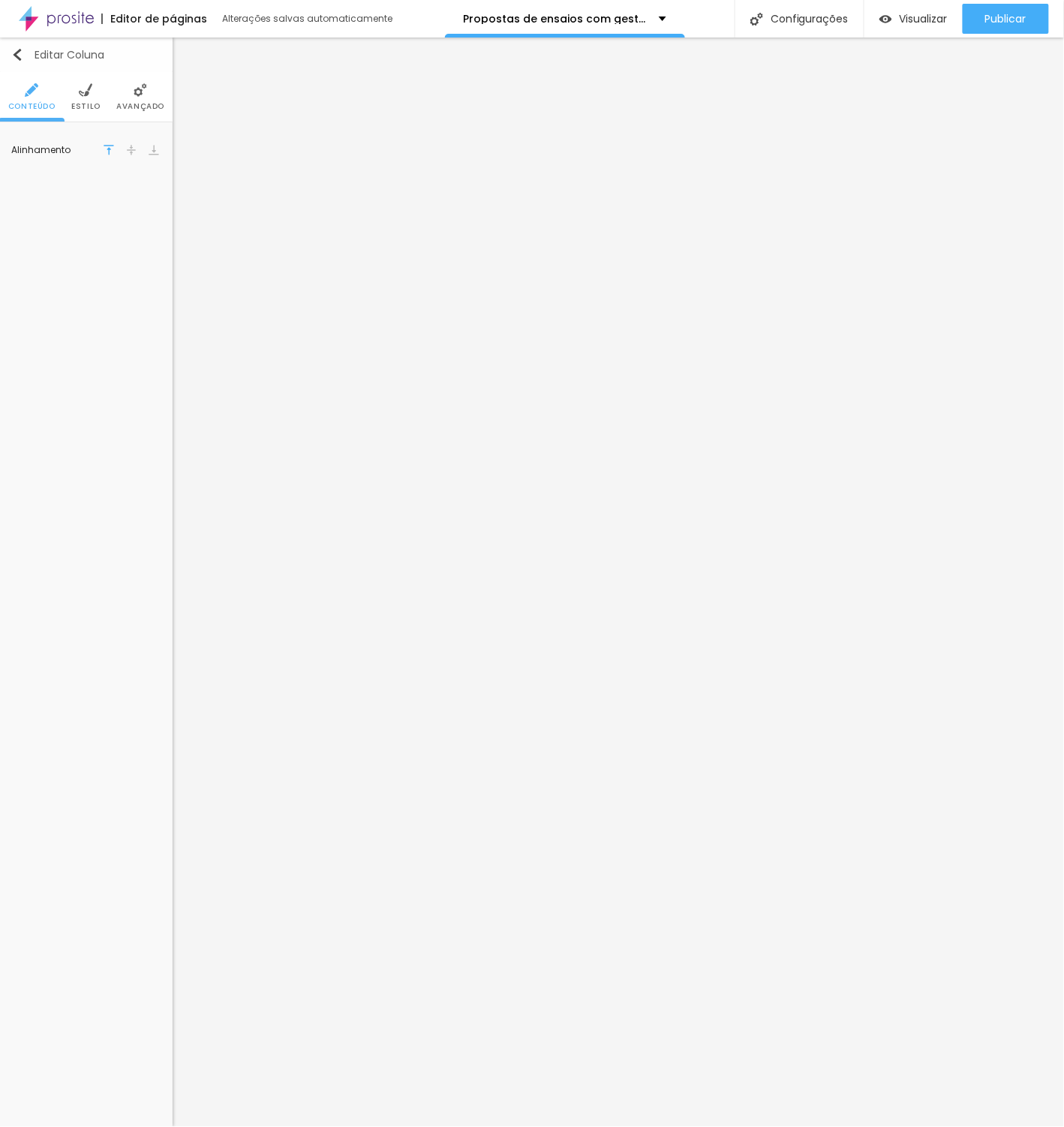
click at [18, 51] on img "button" at bounding box center [17, 54] width 12 height 12
click at [24, 56] on div "Editar Coluna" at bounding box center [58, 54] width 93 height 12
click at [19, 49] on img "button" at bounding box center [17, 54] width 12 height 12
click at [6, 51] on button "Editar Coluna" at bounding box center [86, 55] width 173 height 35
click at [11, 51] on button "Editar Coluna" at bounding box center [86, 55] width 173 height 35
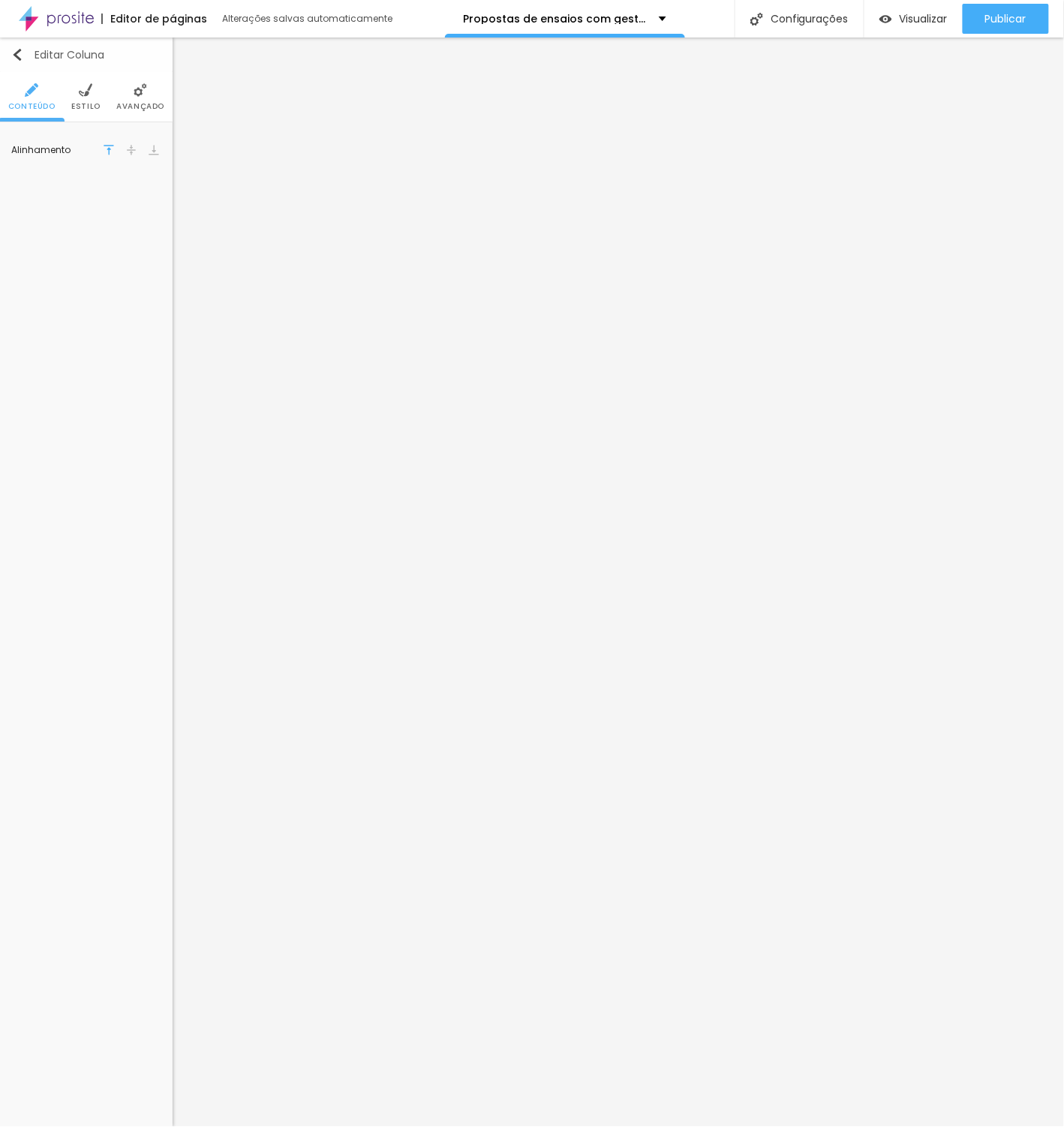
click at [19, 52] on img "button" at bounding box center [17, 54] width 12 height 12
click at [72, 62] on button "Editar Coluna" at bounding box center [86, 55] width 173 height 35
click at [72, 61] on div "Editar Coluna" at bounding box center [58, 54] width 93 height 12
click at [79, 98] on li "Estilo" at bounding box center [86, 96] width 30 height 49
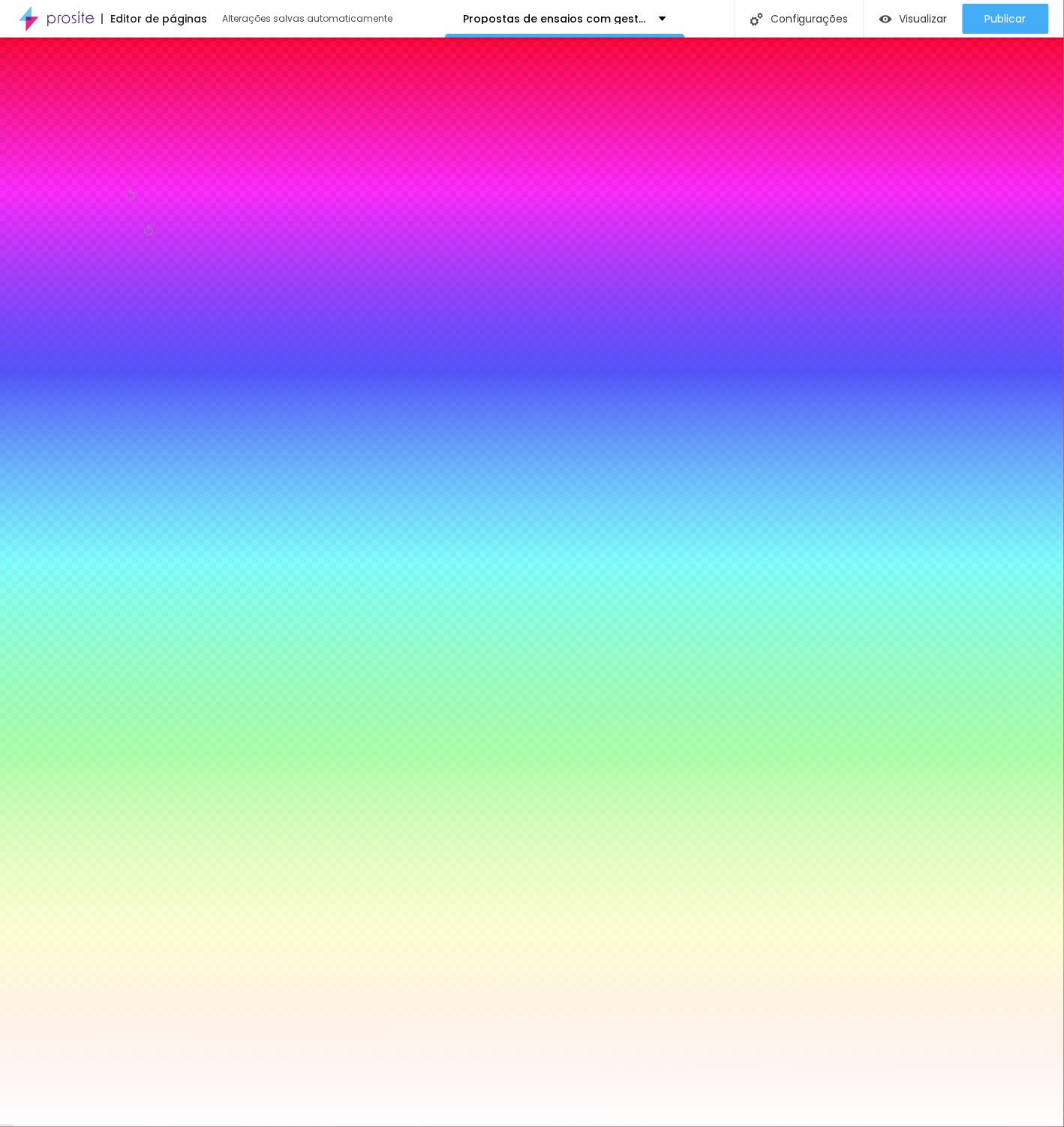
click at [24, 57] on div "Editar Coluna" at bounding box center [58, 54] width 93 height 12
click at [22, 57] on img "button" at bounding box center [17, 54] width 12 height 12
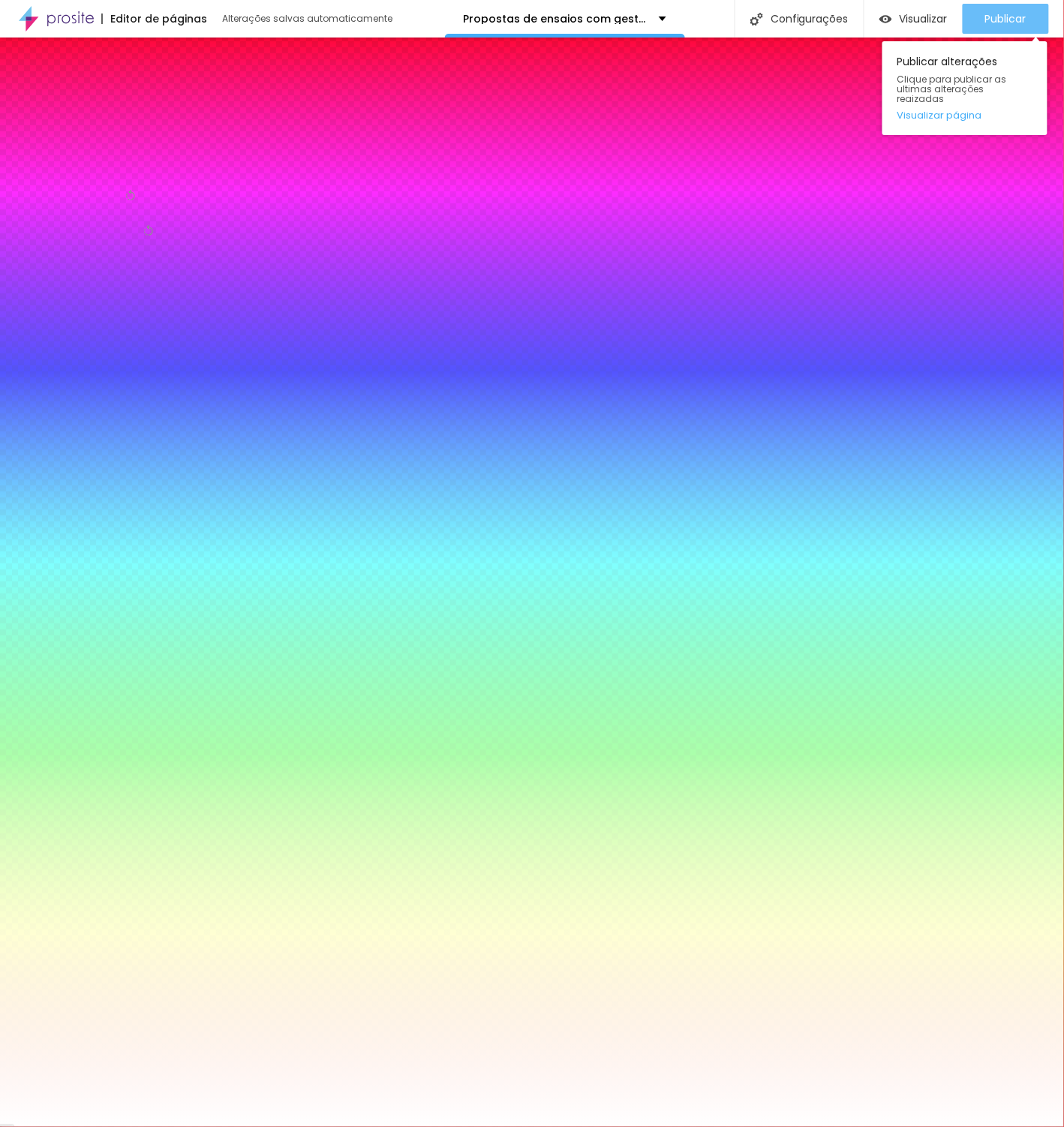
click at [1001, 19] on span "Publicar" at bounding box center [1006, 18] width 41 height 12
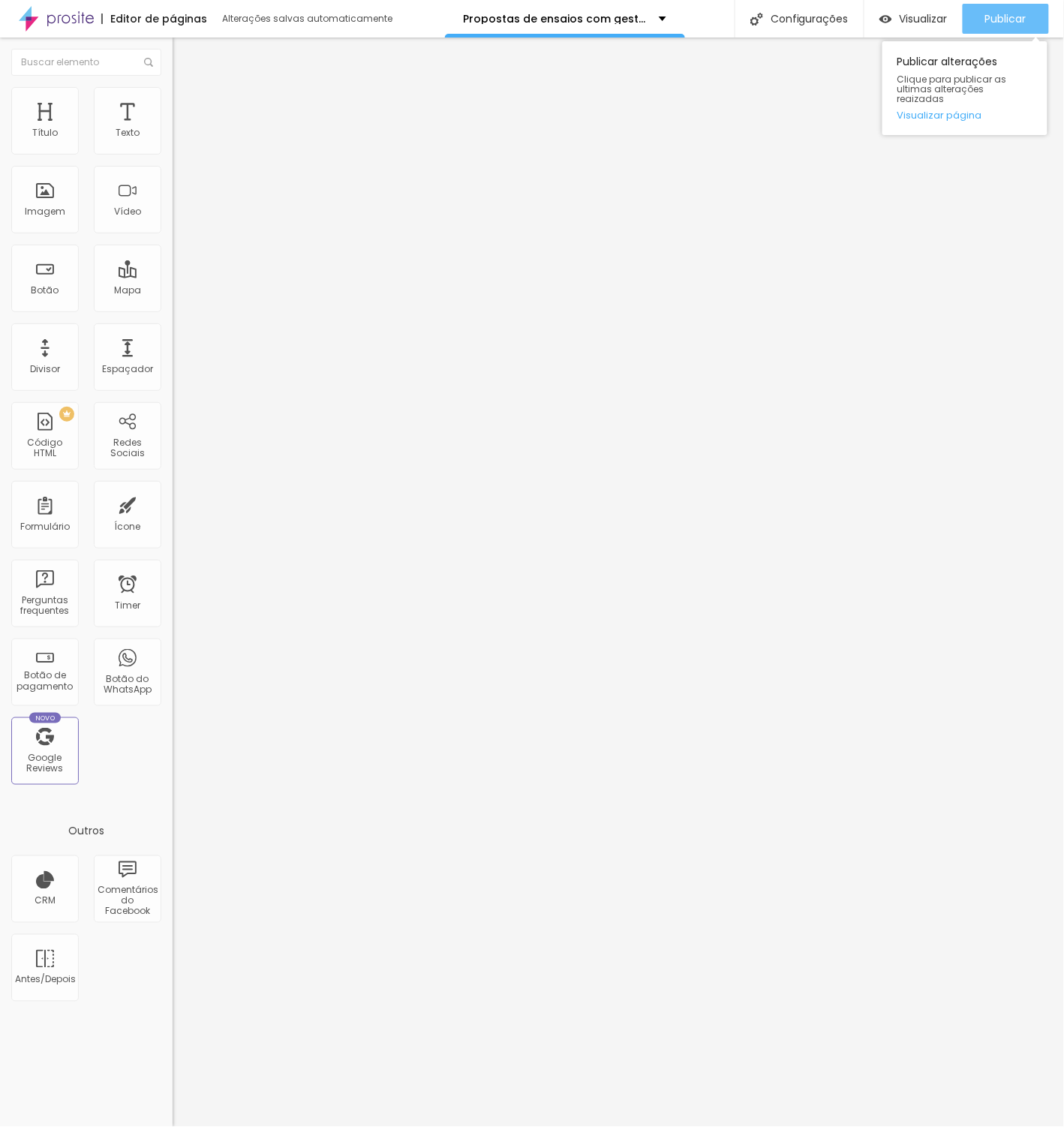
click at [989, 18] on span "Publicar" at bounding box center [1006, 18] width 41 height 12
click at [57, 22] on img at bounding box center [56, 19] width 75 height 38
